Goal: Navigation & Orientation: Find specific page/section

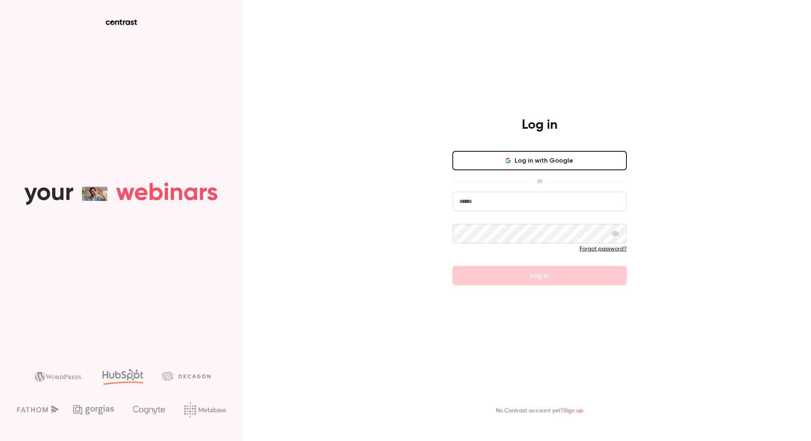
drag, startPoint x: 515, startPoint y: 202, endPoint x: 521, endPoint y: 205, distance: 6.9
click at [516, 203] on input "email" at bounding box center [539, 201] width 174 height 19
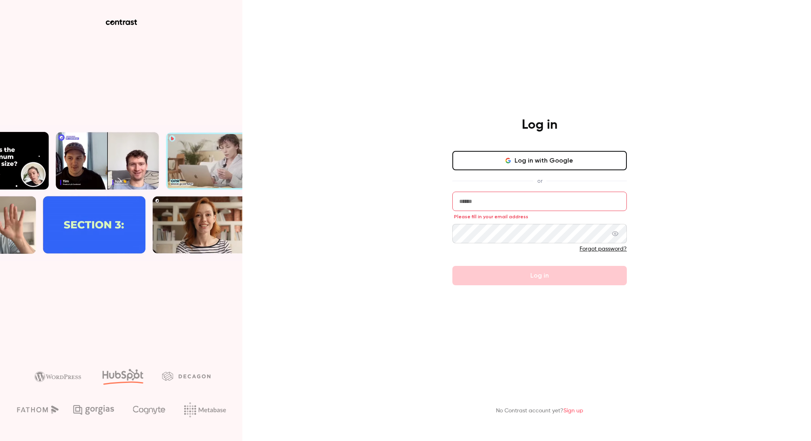
type input "**********"
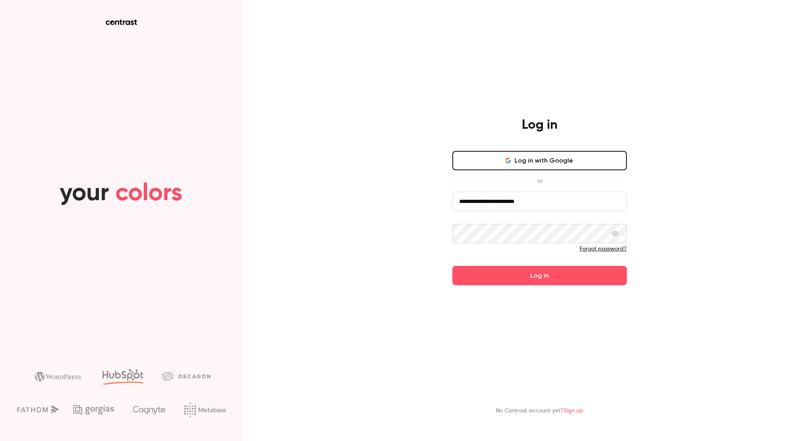
click at [513, 276] on button "Log in" at bounding box center [539, 275] width 174 height 19
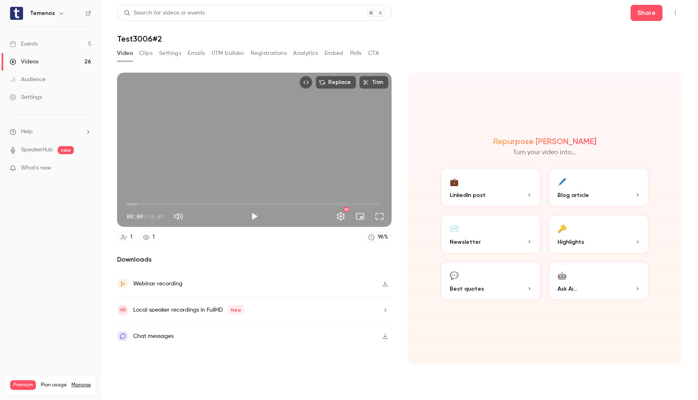
click at [41, 45] on link "Events 5" at bounding box center [50, 44] width 101 height 18
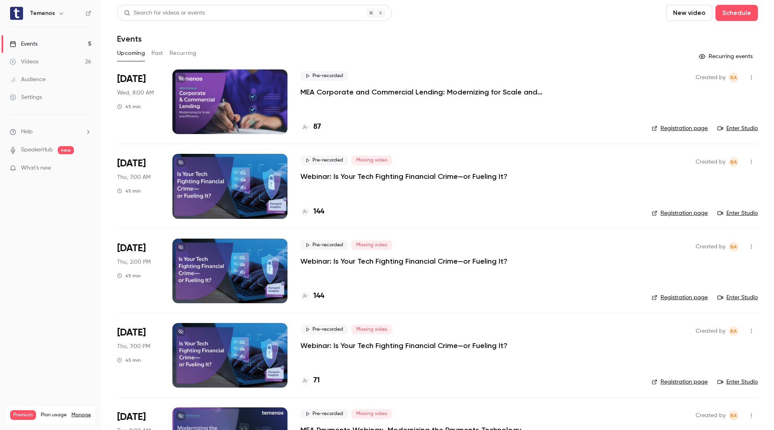
scroll to position [57, 0]
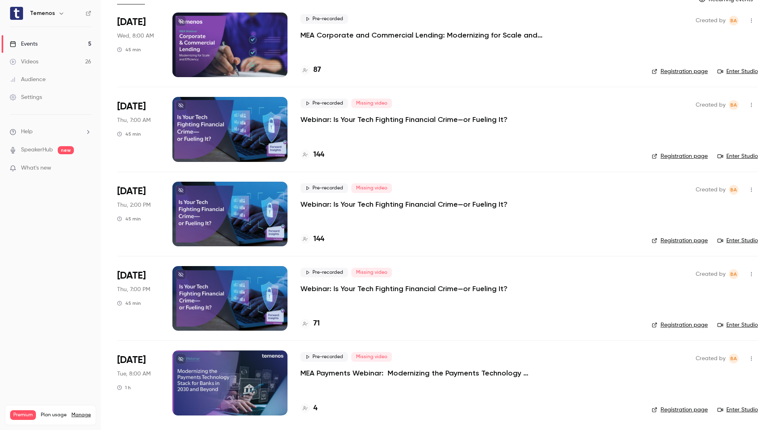
click at [731, 324] on link "Enter Studio" at bounding box center [738, 325] width 40 height 8
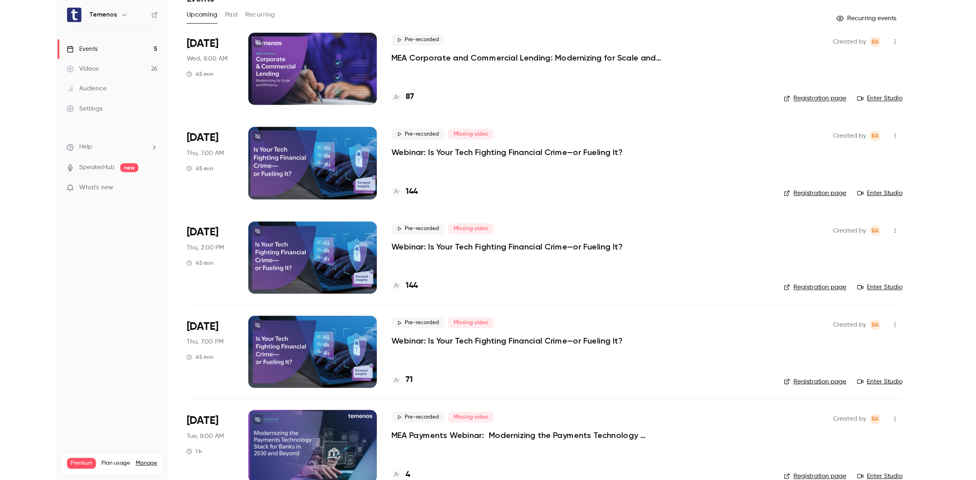
scroll to position [38, 0]
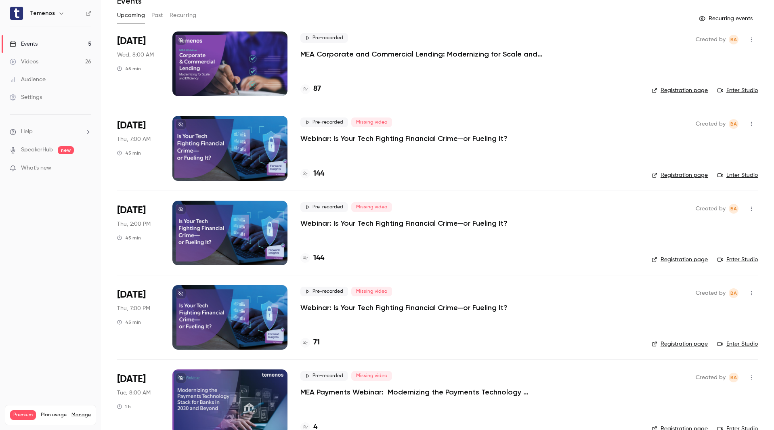
click at [55, 168] on p "What's new" at bounding box center [44, 168] width 69 height 8
click at [581, 172] on div at bounding box center [387, 215] width 774 height 430
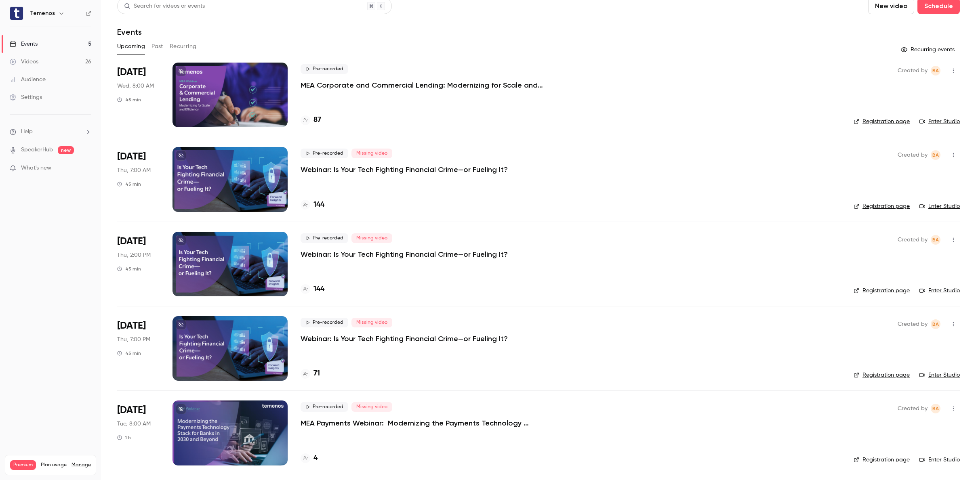
scroll to position [7, 0]
drag, startPoint x: 41, startPoint y: 63, endPoint x: 31, endPoint y: 67, distance: 10.0
click at [41, 63] on link "Videos 26" at bounding box center [50, 62] width 101 height 18
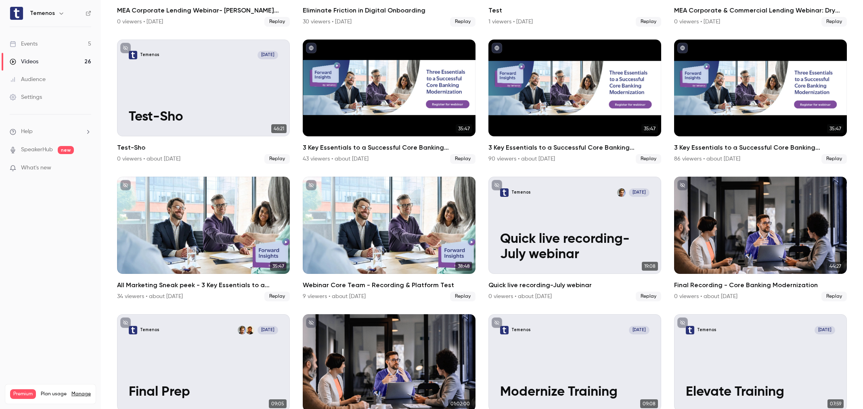
scroll to position [303, 0]
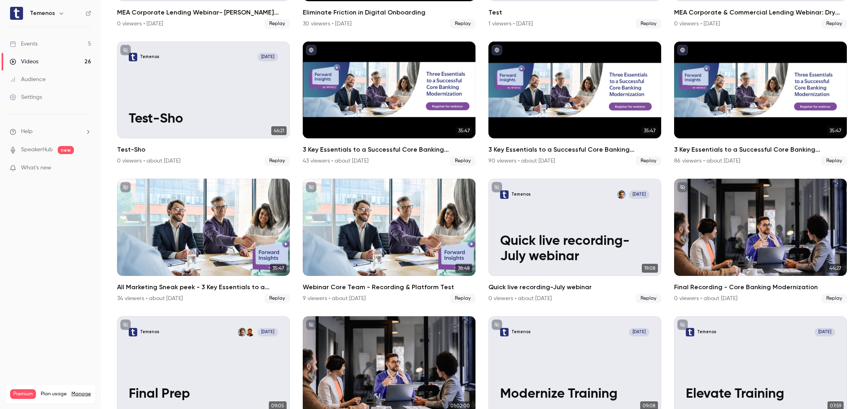
click at [37, 46] on div "Events" at bounding box center [24, 44] width 28 height 8
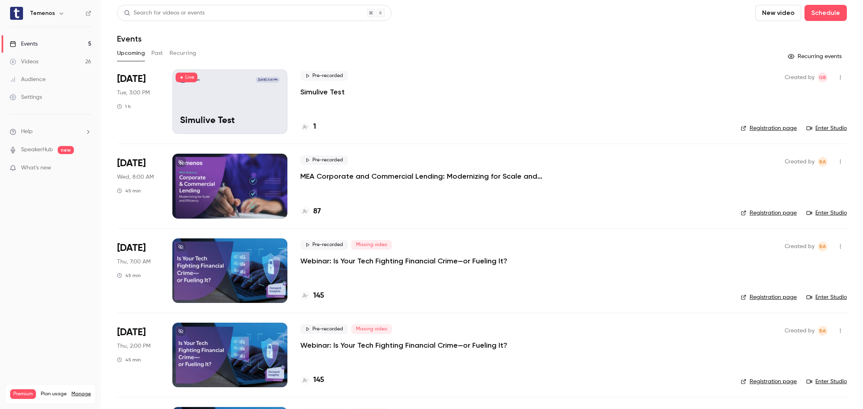
click at [42, 55] on link "Videos 26" at bounding box center [50, 62] width 101 height 18
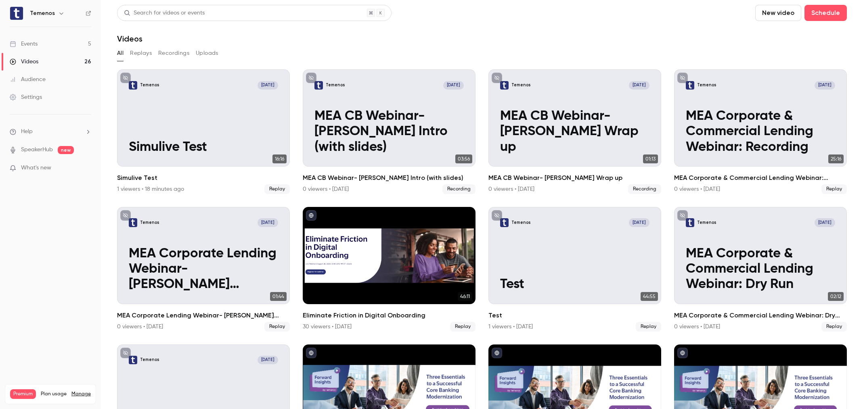
click at [58, 12] on icon "button" at bounding box center [61, 13] width 6 height 6
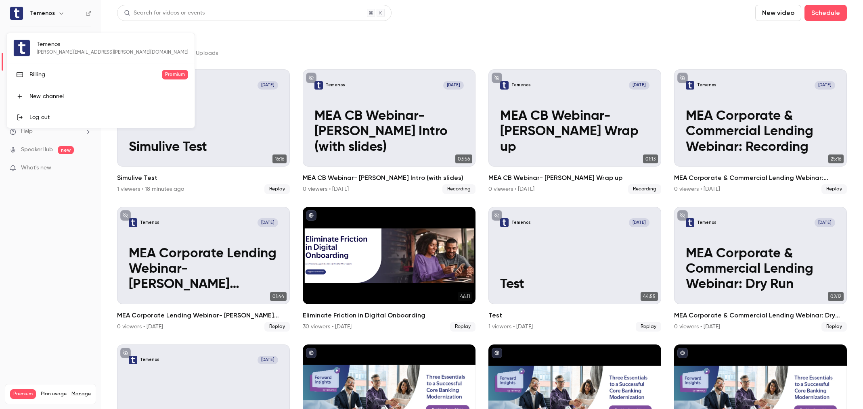
click at [32, 213] on div at bounding box center [431, 204] width 863 height 409
